Goal: Task Accomplishment & Management: Use online tool/utility

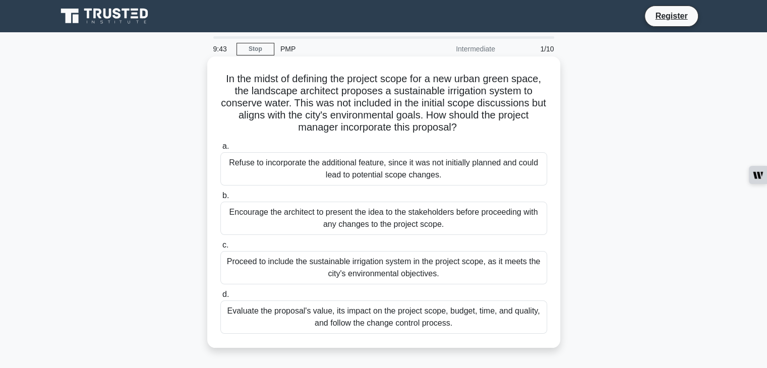
click at [315, 320] on div "Evaluate the proposal's value, its impact on the project scope, budget, time, a…" at bounding box center [384, 317] width 327 height 33
click at [221, 298] on input "d. Evaluate the proposal's value, its impact on the project scope, budget, time…" at bounding box center [221, 295] width 0 height 7
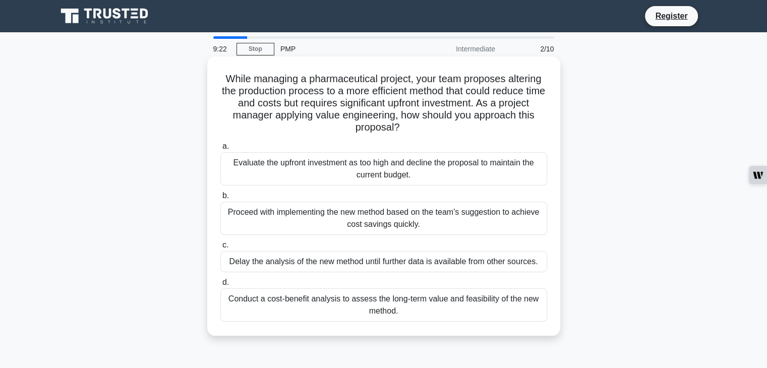
click at [267, 302] on div "Conduct a cost-benefit analysis to assess the long-term value and feasibility o…" at bounding box center [384, 305] width 327 height 33
click at [221, 286] on input "d. Conduct a cost-benefit analysis to assess the long-term value and feasibilit…" at bounding box center [221, 283] width 0 height 7
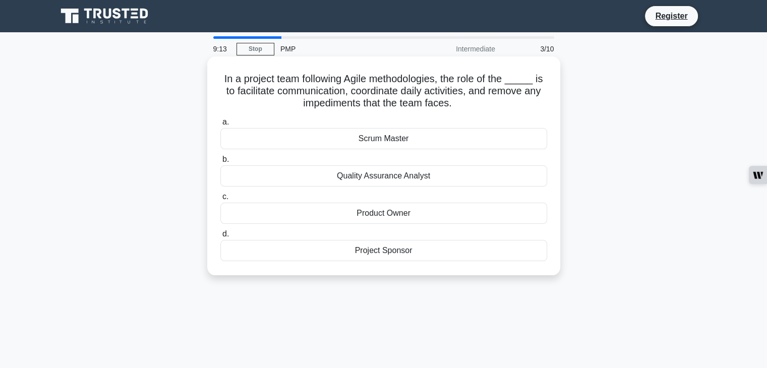
click at [369, 140] on div "Scrum Master" at bounding box center [384, 138] width 327 height 21
click at [221, 126] on input "a. Scrum Master" at bounding box center [221, 122] width 0 height 7
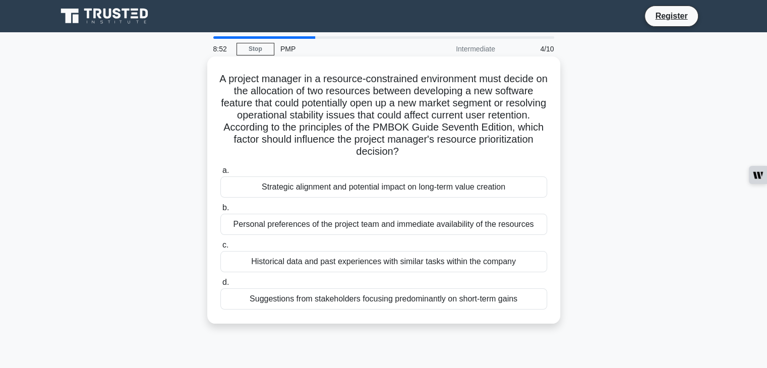
click at [346, 190] on div "Strategic alignment and potential impact on long-term value creation" at bounding box center [384, 187] width 327 height 21
click at [221, 174] on input "a. Strategic alignment and potential impact on long-term value creation" at bounding box center [221, 171] width 0 height 7
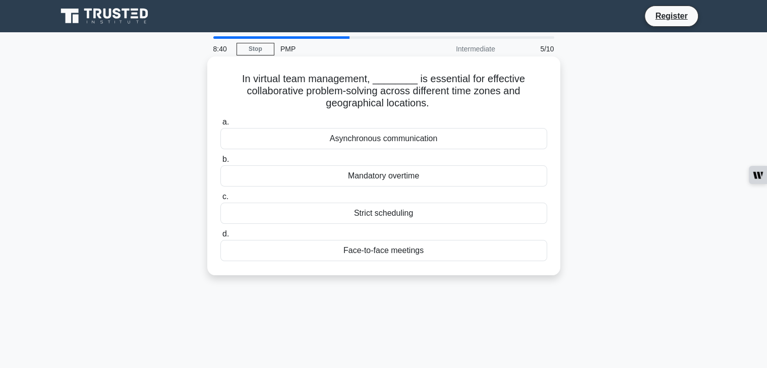
click at [408, 138] on div "Asynchronous communication" at bounding box center [384, 138] width 327 height 21
click at [221, 126] on input "a. Asynchronous communication" at bounding box center [221, 122] width 0 height 7
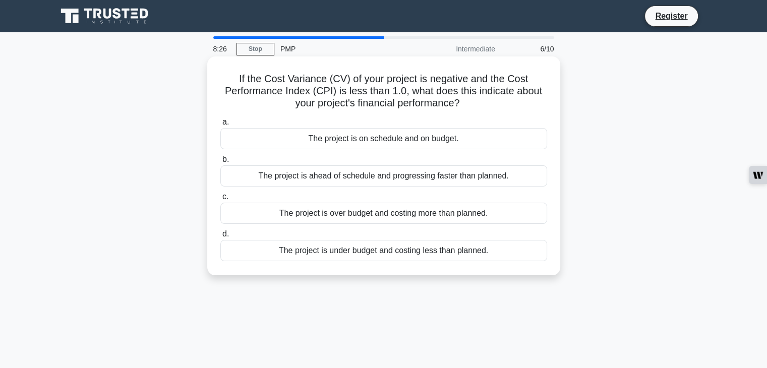
click at [383, 146] on div "The project is on schedule and on budget." at bounding box center [384, 138] width 327 height 21
click at [221, 126] on input "a. The project is on schedule and on budget." at bounding box center [221, 122] width 0 height 7
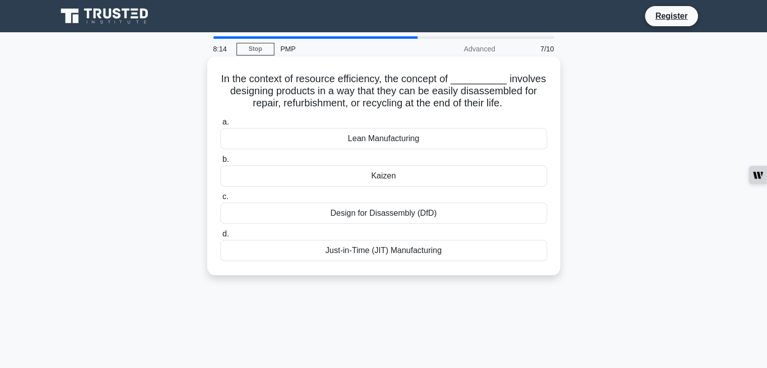
click at [429, 217] on div "Design for Disassembly (DfD)" at bounding box center [384, 213] width 327 height 21
click at [221, 200] on input "c. Design for Disassembly (DfD)" at bounding box center [221, 197] width 0 height 7
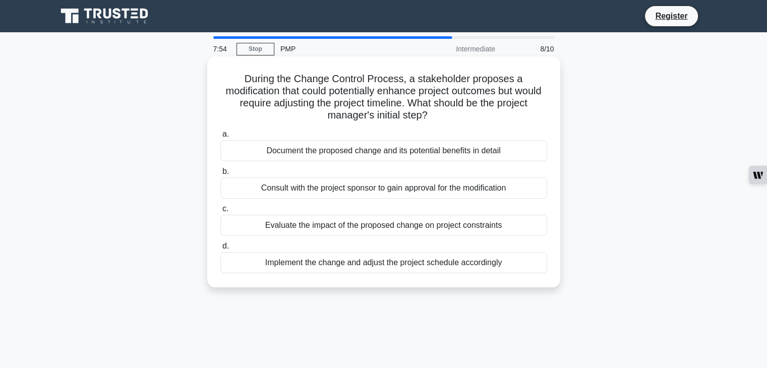
click at [362, 153] on div "Document the proposed change and its potential benefits in detail" at bounding box center [384, 150] width 327 height 21
click at [221, 138] on input "a. Document the proposed change and its potential benefits in detail" at bounding box center [221, 134] width 0 height 7
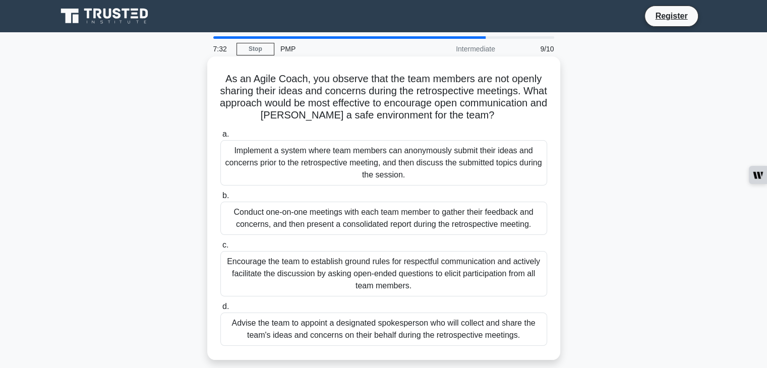
click at [415, 165] on div "Implement a system where team members can anonymously submit their ideas and co…" at bounding box center [384, 162] width 327 height 45
click at [221, 138] on input "a. Implement a system where team members can anonymously submit their ideas and…" at bounding box center [221, 134] width 0 height 7
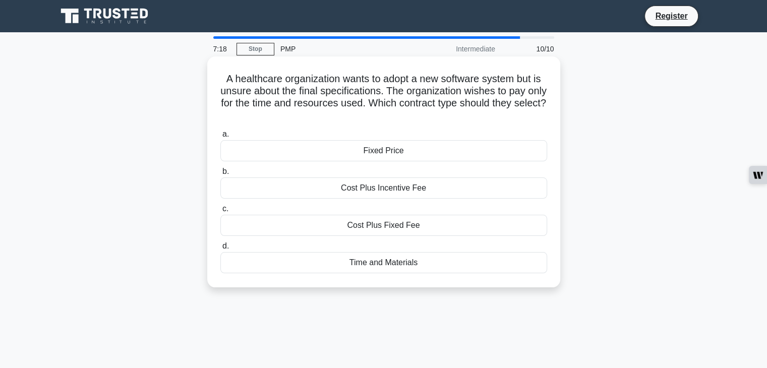
click at [397, 263] on div "Time and Materials" at bounding box center [384, 262] width 327 height 21
click at [221, 250] on input "d. Time and Materials" at bounding box center [221, 246] width 0 height 7
